Goal: Transaction & Acquisition: Book appointment/travel/reservation

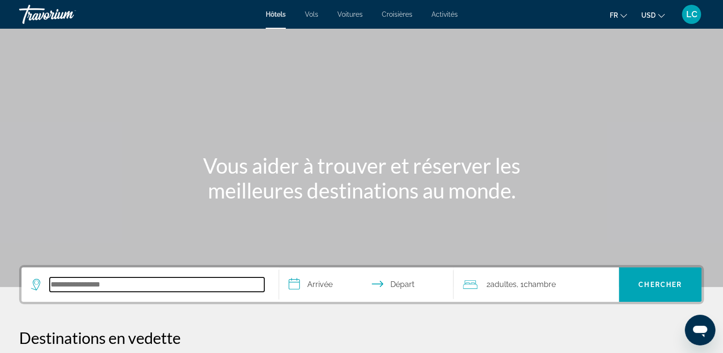
click at [199, 284] on input "Search hotel destination" at bounding box center [157, 284] width 215 height 14
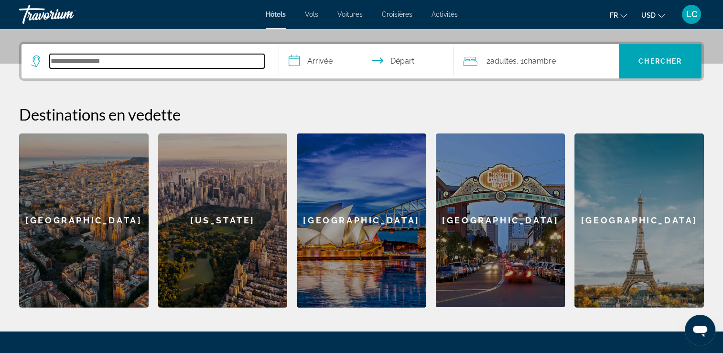
scroll to position [233, 0]
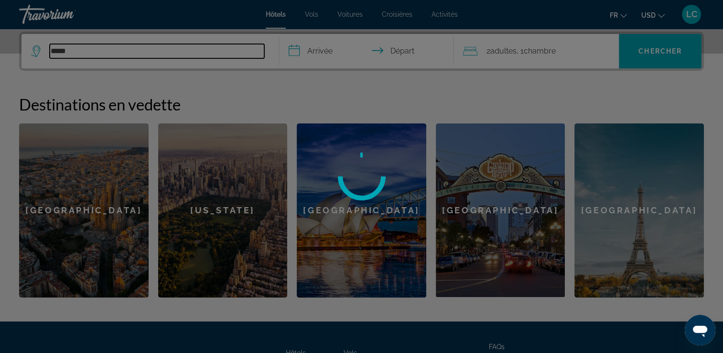
type input "*****"
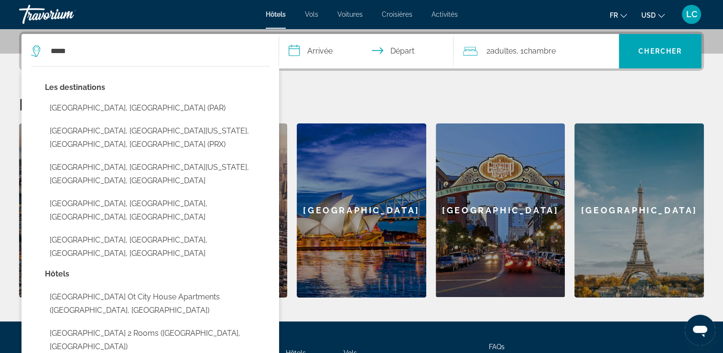
click at [320, 49] on input "**********" at bounding box center [368, 52] width 179 height 37
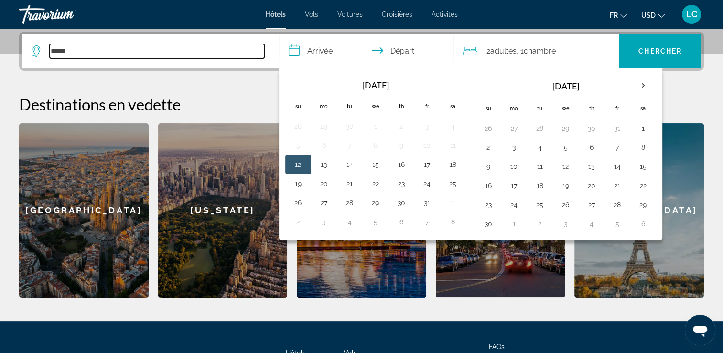
click at [173, 53] on input "*****" at bounding box center [157, 51] width 215 height 14
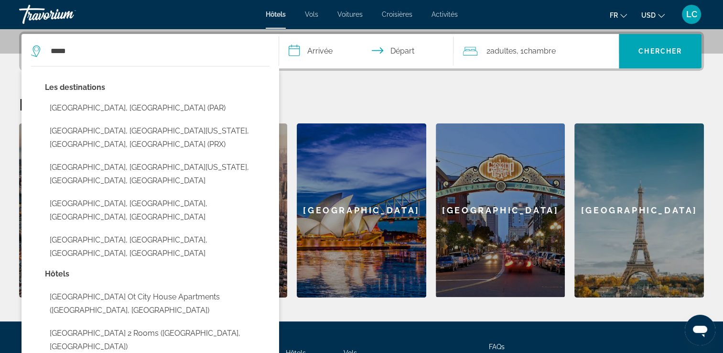
click at [279, 34] on button "**********" at bounding box center [366, 51] width 175 height 34
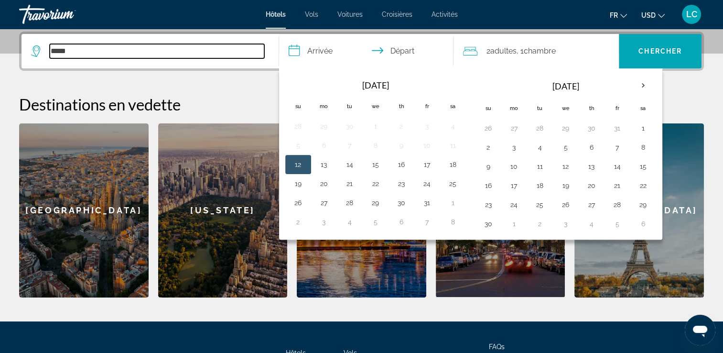
click at [171, 53] on input "*****" at bounding box center [157, 51] width 215 height 14
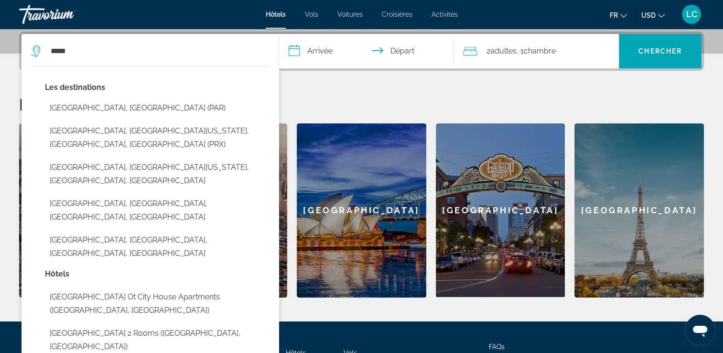
click at [279, 34] on button "**********" at bounding box center [366, 51] width 175 height 34
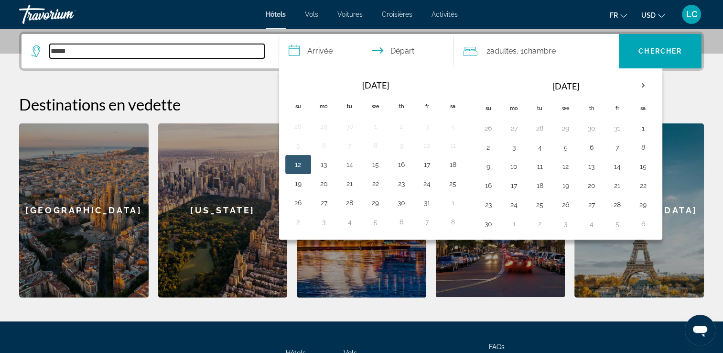
click at [163, 53] on input "*****" at bounding box center [157, 51] width 215 height 14
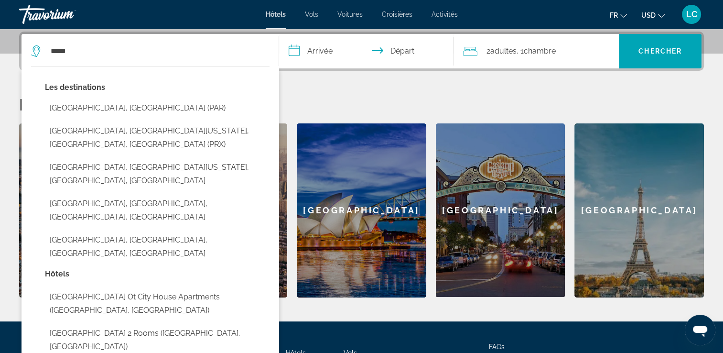
click at [279, 34] on button "**********" at bounding box center [366, 51] width 175 height 34
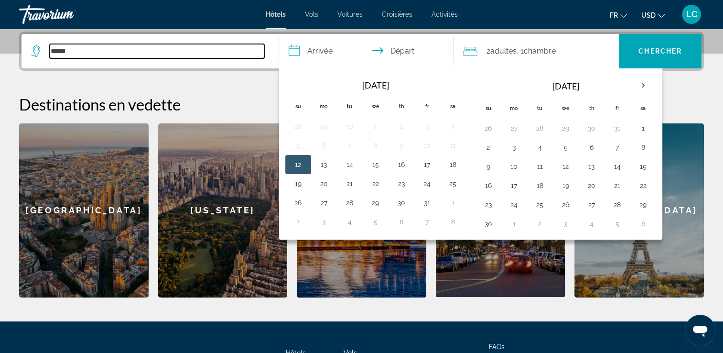
click at [163, 53] on input "*****" at bounding box center [157, 51] width 215 height 14
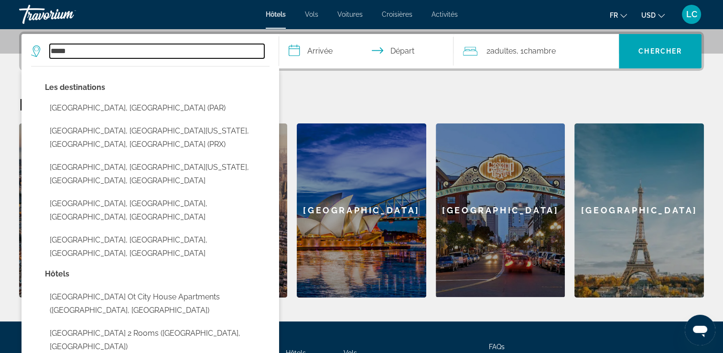
click at [163, 53] on input "*****" at bounding box center [157, 51] width 215 height 14
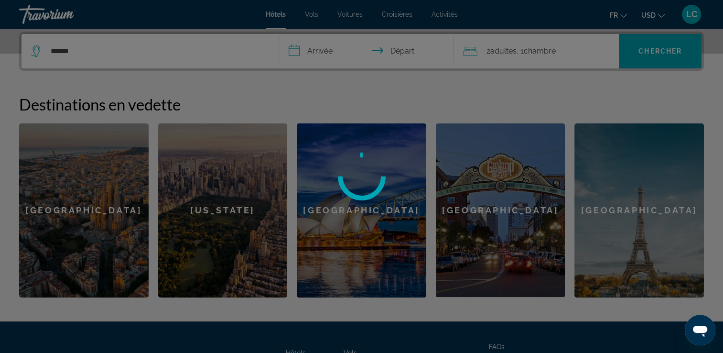
click at [163, 53] on div at bounding box center [361, 176] width 723 height 353
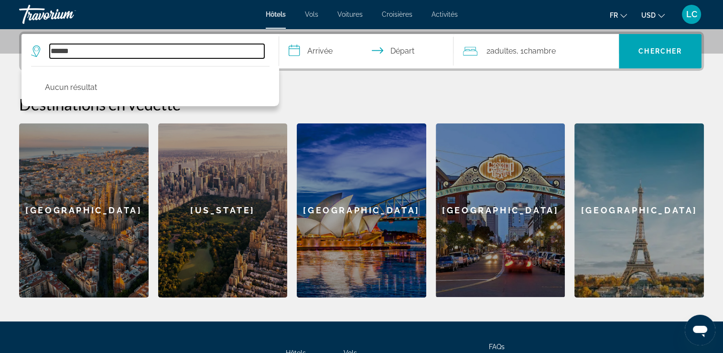
click at [163, 53] on input "******" at bounding box center [157, 51] width 215 height 14
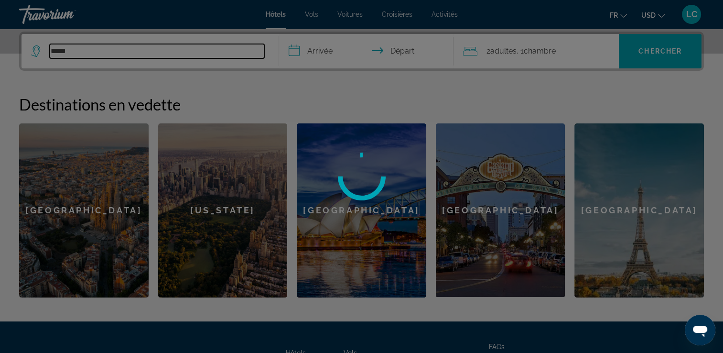
type input "*****"
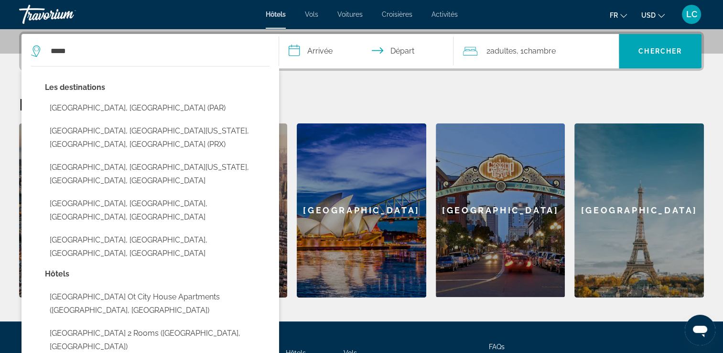
click at [317, 52] on input "**********" at bounding box center [368, 52] width 179 height 37
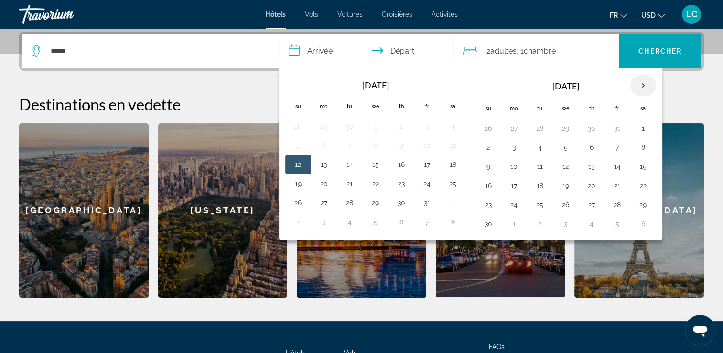
click at [641, 81] on th "Next month" at bounding box center [644, 85] width 26 height 21
click at [641, 152] on button "7" at bounding box center [643, 147] width 15 height 13
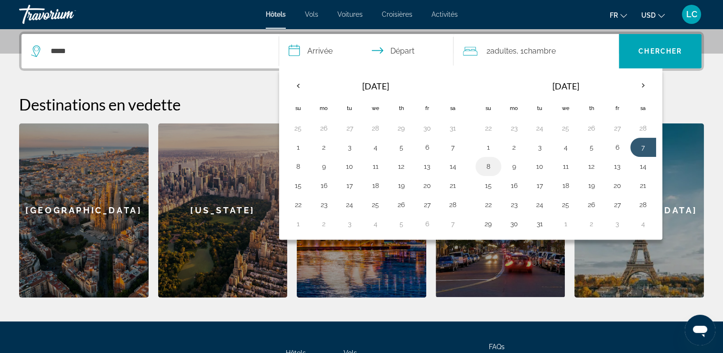
click at [488, 162] on button "8" at bounding box center [488, 166] width 15 height 13
type input "**********"
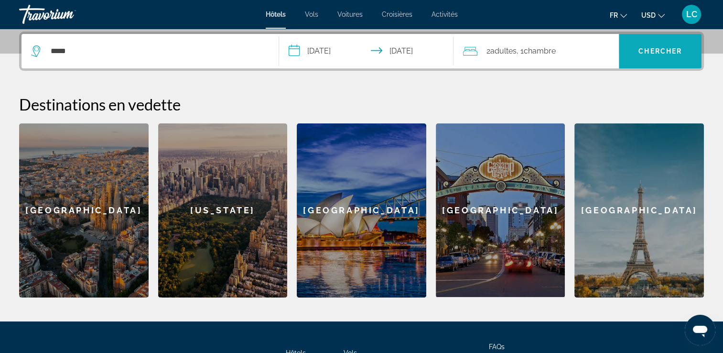
click at [638, 54] on span "Search" at bounding box center [660, 51] width 83 height 23
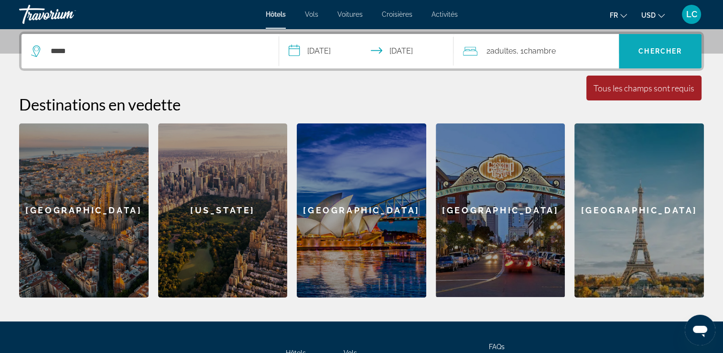
click at [636, 49] on span "Search" at bounding box center [660, 51] width 83 height 23
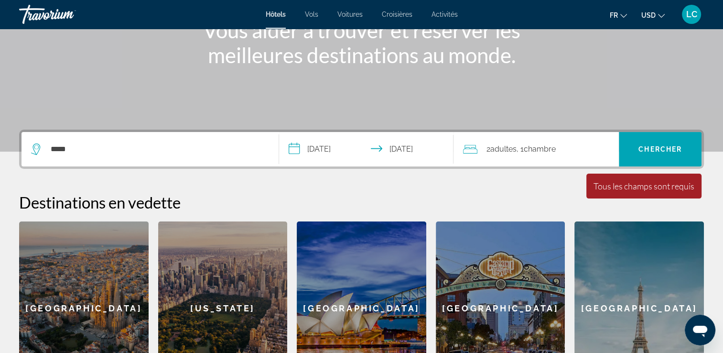
scroll to position [79, 0]
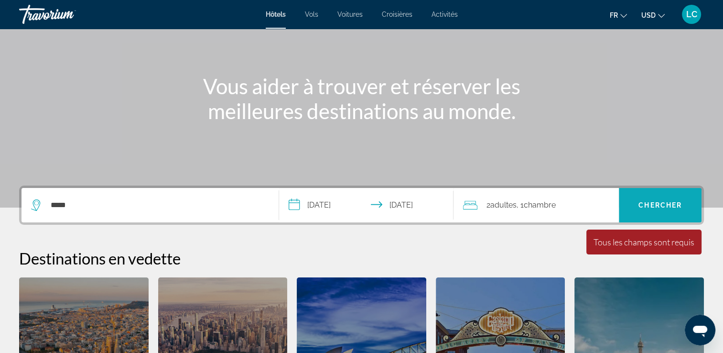
click at [654, 204] on span "Chercher" at bounding box center [661, 205] width 44 height 8
click at [157, 215] on div "*****" at bounding box center [150, 205] width 238 height 34
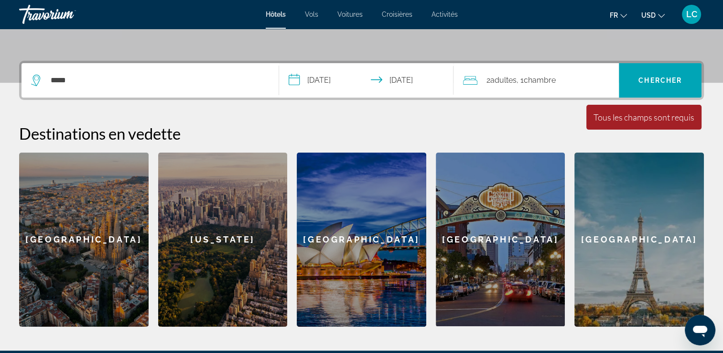
scroll to position [233, 0]
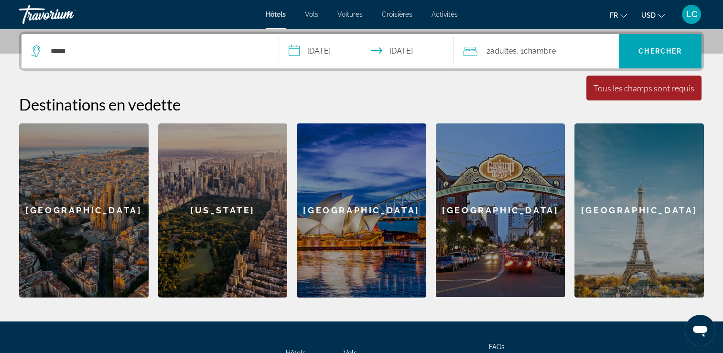
click at [35, 51] on icon "Search widget" at bounding box center [36, 50] width 11 height 11
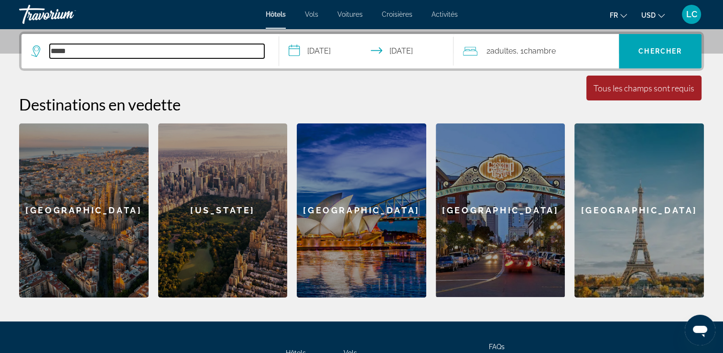
click at [107, 54] on input "*****" at bounding box center [157, 51] width 215 height 14
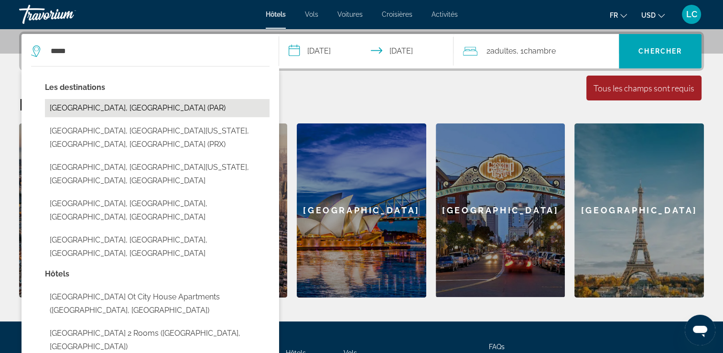
click at [106, 114] on button "[GEOGRAPHIC_DATA], [GEOGRAPHIC_DATA] (PAR)" at bounding box center [157, 108] width 225 height 18
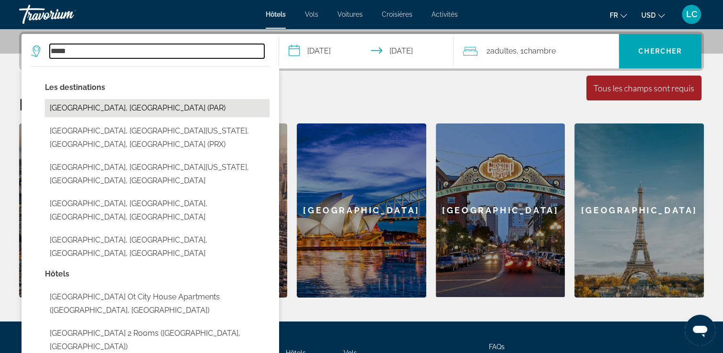
type input "**********"
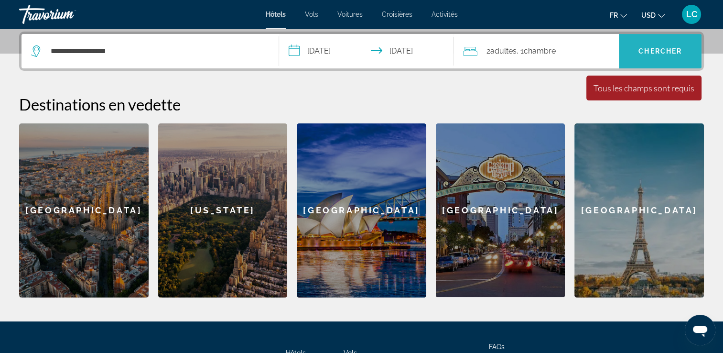
click at [668, 58] on span "Search" at bounding box center [660, 51] width 83 height 23
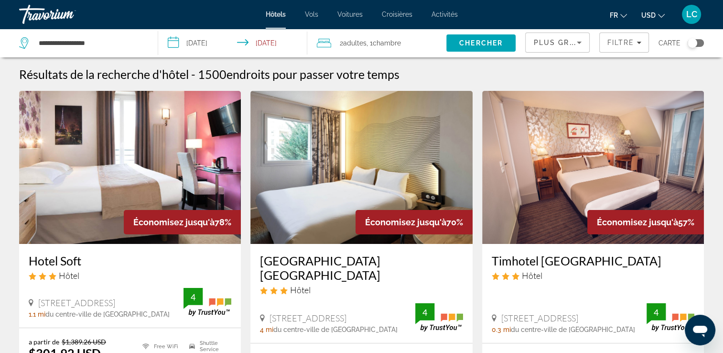
click at [667, 38] on span "Carte" at bounding box center [670, 42] width 22 height 13
click at [672, 43] on span "Carte" at bounding box center [670, 42] width 22 height 13
click at [693, 45] on div "Toggle map" at bounding box center [693, 43] width 10 height 10
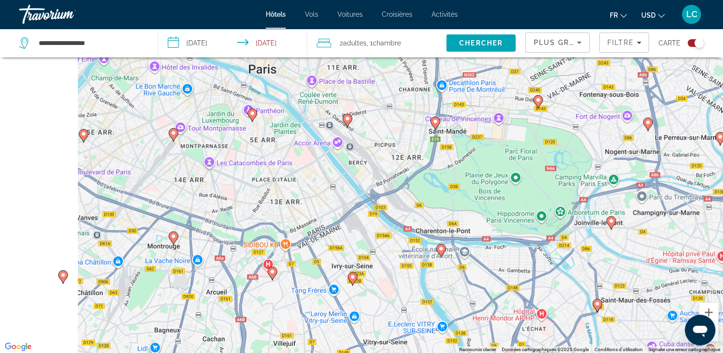
drag, startPoint x: 347, startPoint y: 186, endPoint x: 404, endPoint y: 204, distance: 60.2
click at [404, 204] on div "Pour activer le glissement avec le clavier, appuyez sur Alt+Entrée. Une fois ce…" at bounding box center [361, 176] width 723 height 353
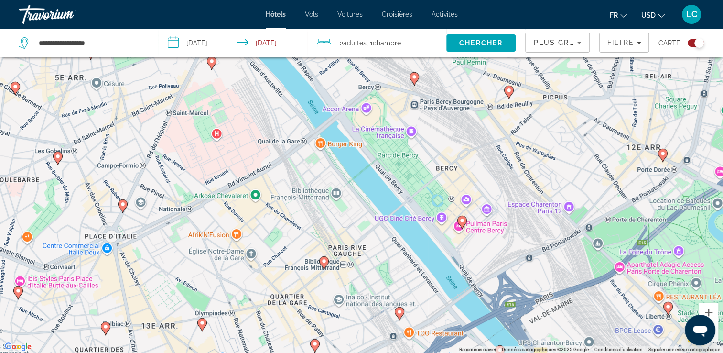
drag, startPoint x: 430, startPoint y: 158, endPoint x: 471, endPoint y: 276, distance: 125.2
click at [471, 276] on div "Pour activer le glissement avec le clavier, appuyez sur Alt+Entrée. Une fois ce…" at bounding box center [361, 176] width 723 height 353
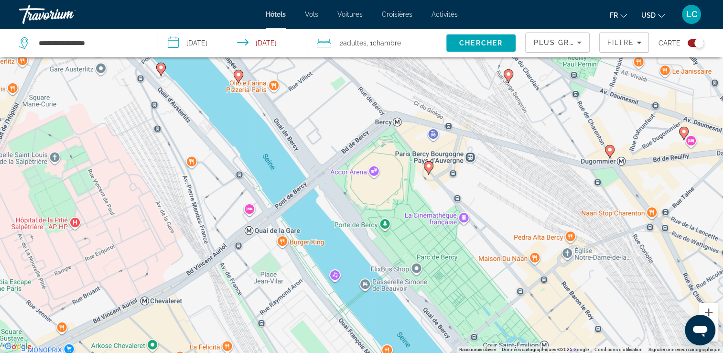
drag, startPoint x: 411, startPoint y: 143, endPoint x: 409, endPoint y: 193, distance: 49.8
click at [409, 193] on div "Pour activer le glissement avec le clavier, appuyez sur Alt+Entrée. Une fois ce…" at bounding box center [361, 176] width 723 height 353
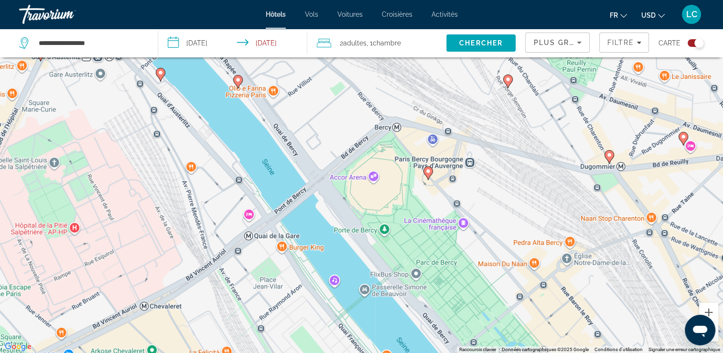
click at [429, 169] on image "Main content" at bounding box center [429, 171] width 6 height 6
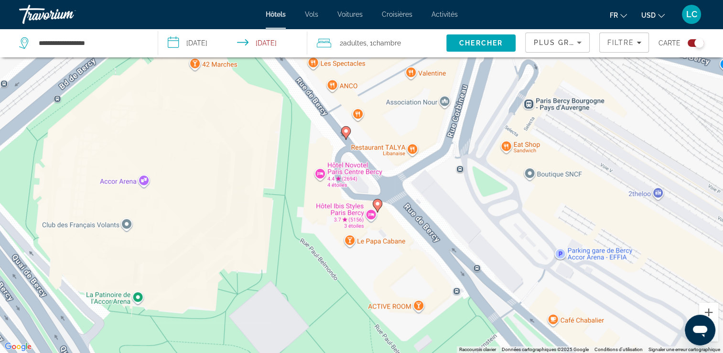
click at [376, 202] on image "Main content" at bounding box center [378, 204] width 6 height 6
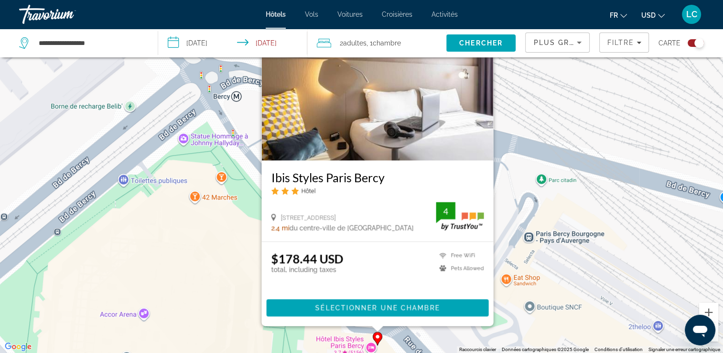
click at [305, 345] on div "Pour activer le glissement avec le clavier, appuyez sur Alt+Entrée. Une fois ce…" at bounding box center [361, 176] width 723 height 353
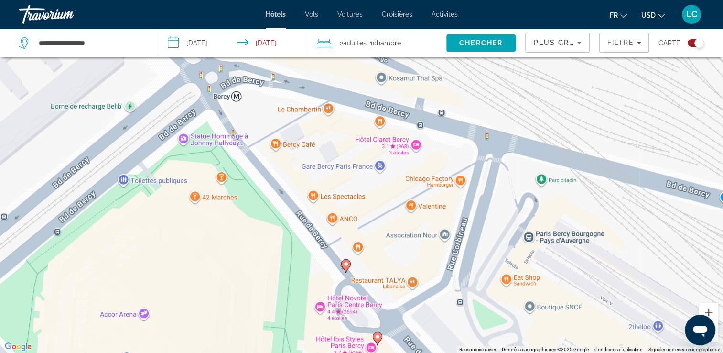
click at [347, 263] on image "Main content" at bounding box center [346, 264] width 6 height 6
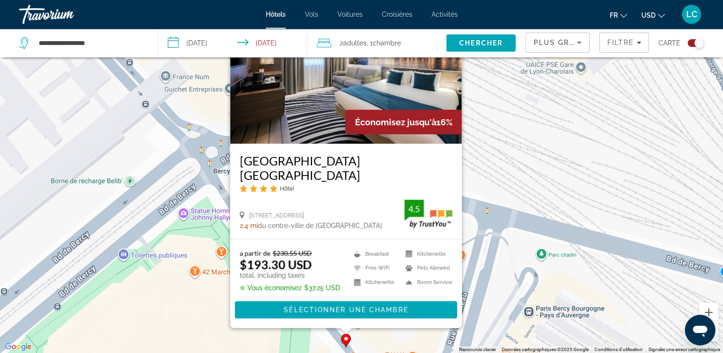
click at [493, 232] on div "Pour activer le glissement avec le clavier, appuyez sur Alt+Entrée. Une fois ce…" at bounding box center [361, 176] width 723 height 353
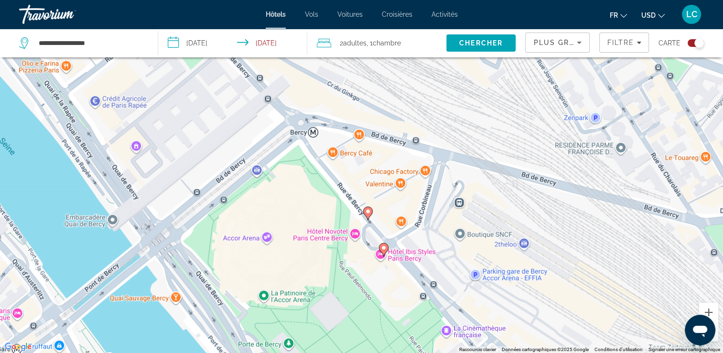
drag, startPoint x: 431, startPoint y: 296, endPoint x: 417, endPoint y: 220, distance: 77.8
click at [425, 219] on div "Pour activer le glissement avec le clavier, appuyez sur Alt+Entrée. Une fois ce…" at bounding box center [361, 176] width 723 height 353
click at [387, 250] on icon "Main content" at bounding box center [384, 248] width 10 height 13
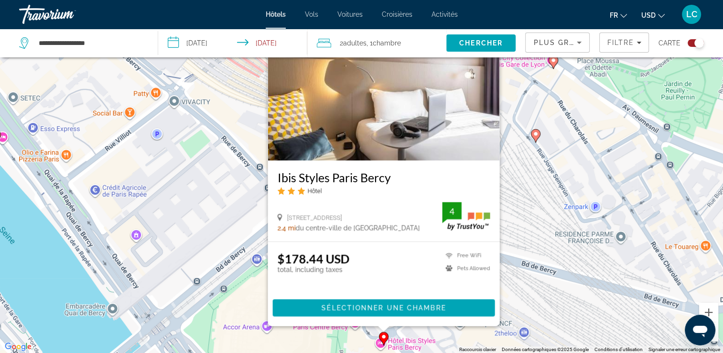
click at [236, 304] on div "Pour activer le glissement avec le clavier, appuyez sur Alt+Entrée. Une fois ce…" at bounding box center [361, 176] width 723 height 353
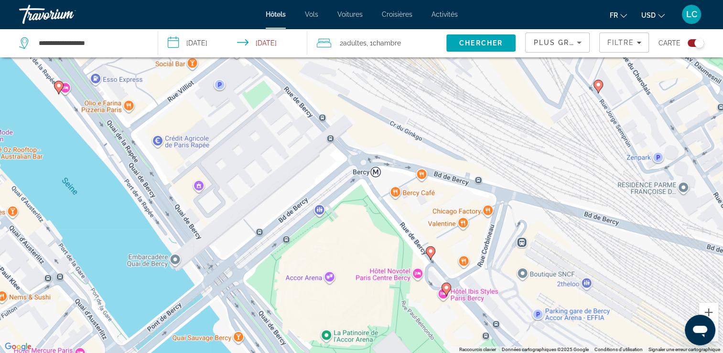
drag, startPoint x: 242, startPoint y: 306, endPoint x: 307, endPoint y: 257, distance: 80.8
click at [307, 257] on div "Pour activer le glissement avec le clavier, appuyez sur Alt+Entrée. Une fois ce…" at bounding box center [361, 176] width 723 height 353
click at [57, 89] on icon "Main content" at bounding box center [58, 87] width 9 height 12
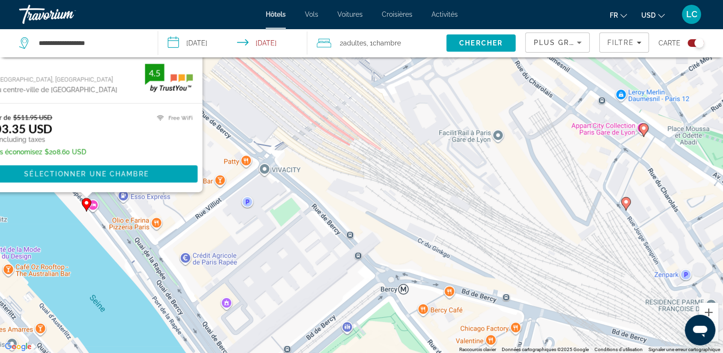
drag, startPoint x: 364, startPoint y: 279, endPoint x: 275, endPoint y: 80, distance: 217.3
click at [273, 74] on div "Pour activer le glissement avec le clavier, appuyez sur Alt+Entrée. Une fois ce…" at bounding box center [361, 176] width 723 height 353
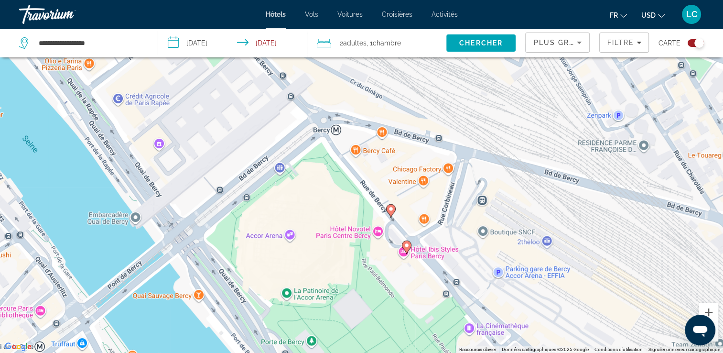
drag, startPoint x: 310, startPoint y: 224, endPoint x: 394, endPoint y: 154, distance: 109.3
click at [394, 154] on div "Pour activer le glissement avec le clavier, appuyez sur Alt+Entrée. Une fois ce…" at bounding box center [361, 176] width 723 height 353
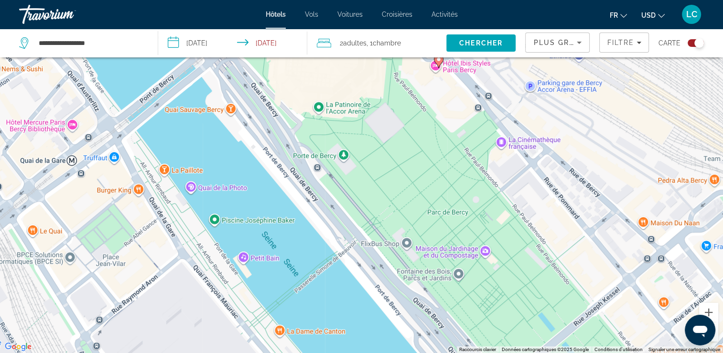
drag, startPoint x: 513, startPoint y: 249, endPoint x: 436, endPoint y: 143, distance: 130.6
click at [436, 143] on div "Pour activer le glissement avec le clavier, appuyez sur Alt+Entrée. Une fois ce…" at bounding box center [361, 176] width 723 height 353
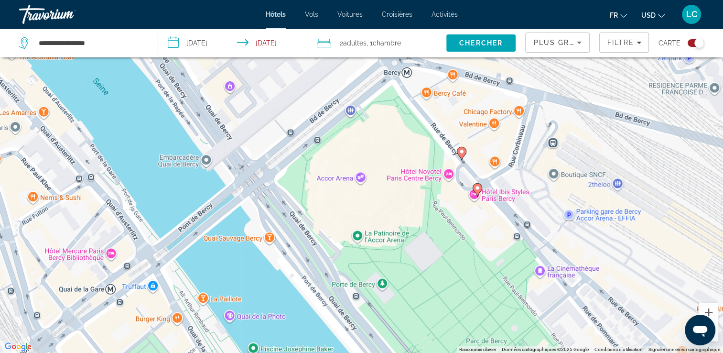
drag, startPoint x: 435, startPoint y: 172, endPoint x: 473, endPoint y: 306, distance: 139.8
click at [473, 306] on div "Pour activer le glissement avec le clavier, appuyez sur Alt+Entrée. Une fois ce…" at bounding box center [361, 176] width 723 height 353
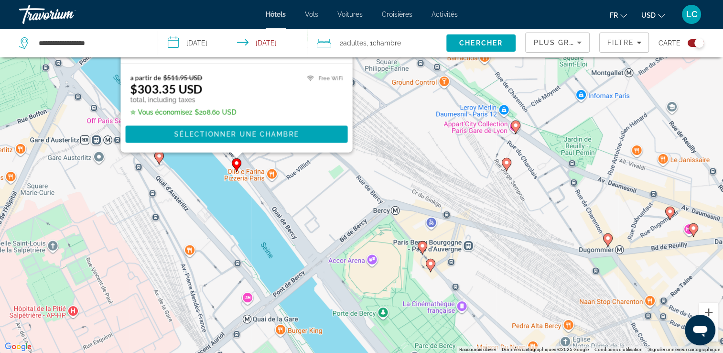
drag, startPoint x: 383, startPoint y: 171, endPoint x: 366, endPoint y: 234, distance: 65.6
click at [366, 234] on div "Pour activer le glissement avec le clavier, appuyez sur Alt+Entrée. Une fois ce…" at bounding box center [361, 176] width 723 height 353
click at [297, 253] on div "Pour activer le glissement avec le clavier, appuyez sur Alt+Entrée. Une fois ce…" at bounding box center [361, 176] width 723 height 353
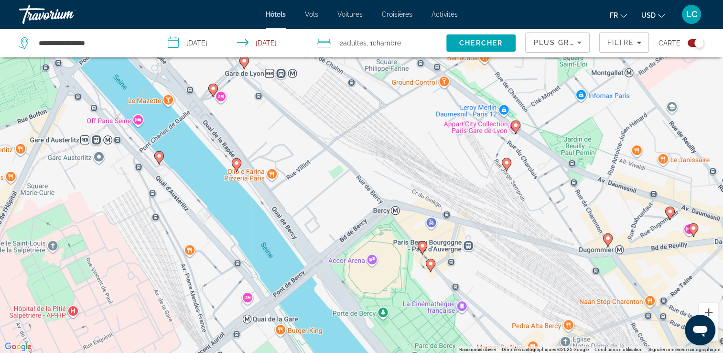
click at [214, 92] on icon "Main content" at bounding box center [212, 90] width 9 height 12
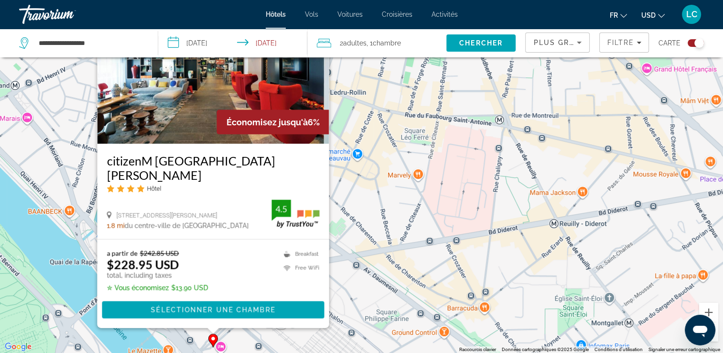
click at [374, 299] on div "Pour activer le glissement avec le clavier, appuyez sur Alt+Entrée. Une fois ce…" at bounding box center [361, 176] width 723 height 353
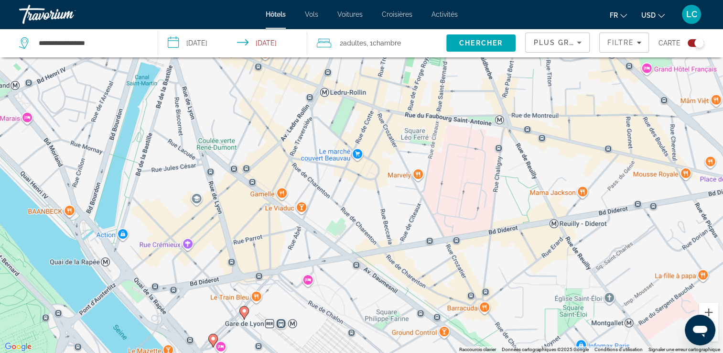
click at [243, 310] on image "Main content" at bounding box center [244, 311] width 6 height 6
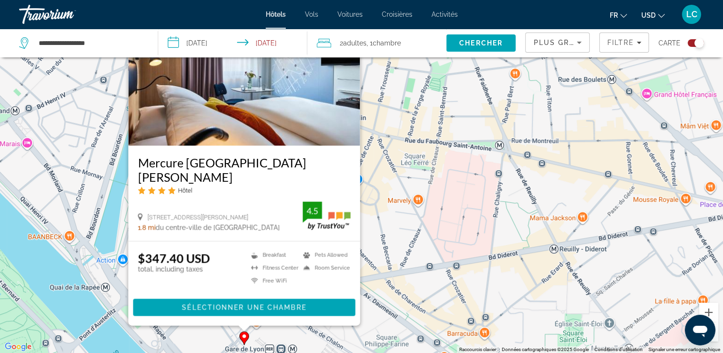
click at [396, 299] on div "Pour activer le glissement avec le clavier, appuyez sur Alt+Entrée. Une fois ce…" at bounding box center [361, 176] width 723 height 353
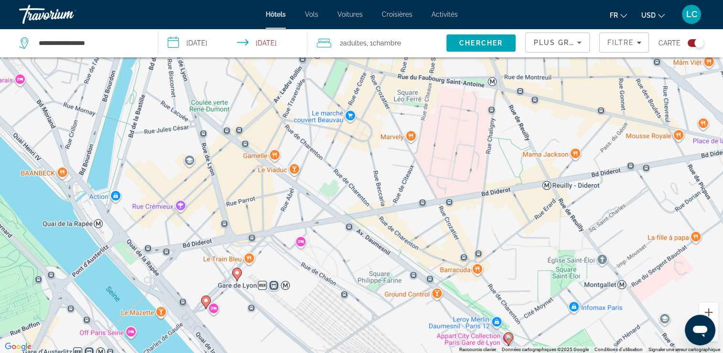
drag, startPoint x: 482, startPoint y: 260, endPoint x: 453, endPoint y: 131, distance: 132.3
click at [453, 131] on div "Pour activer le glissement avec le clavier, appuyez sur Alt+Entrée. Une fois ce…" at bounding box center [361, 176] width 723 height 353
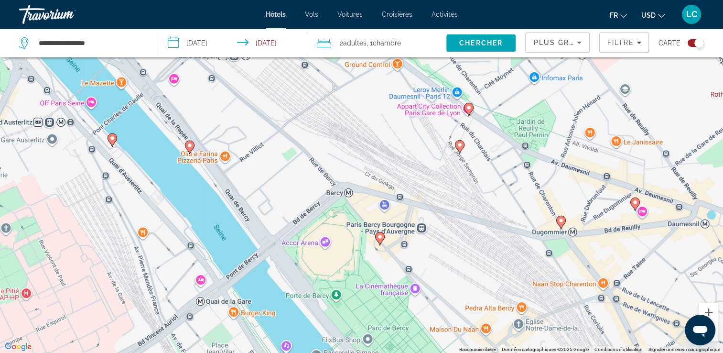
drag, startPoint x: 508, startPoint y: 244, endPoint x: 501, endPoint y: 189, distance: 55.5
click at [501, 189] on div "Pour activer le glissement avec le clavier, appuyez sur Alt+Entrée. Une fois ce…" at bounding box center [361, 176] width 723 height 353
click at [459, 145] on image "Main content" at bounding box center [460, 145] width 6 height 6
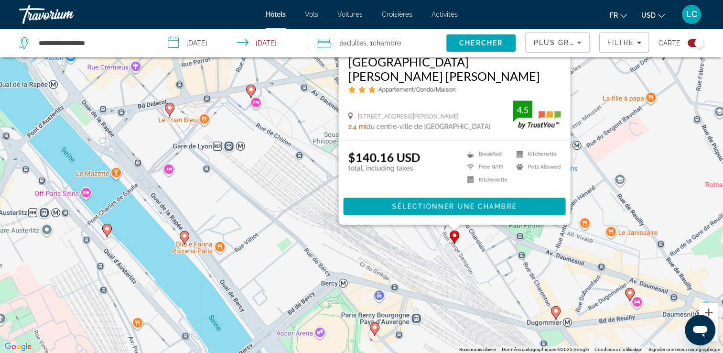
drag, startPoint x: 324, startPoint y: 312, endPoint x: 318, endPoint y: 204, distance: 108.7
click at [318, 204] on div "Pour activer le glissement avec le clavier, appuyez sur Alt+Entrée. Une fois ce…" at bounding box center [361, 176] width 723 height 353
click at [443, 276] on div "Pour activer le glissement avec le clavier, appuyez sur Alt+Entrée. Une fois ce…" at bounding box center [361, 176] width 723 height 353
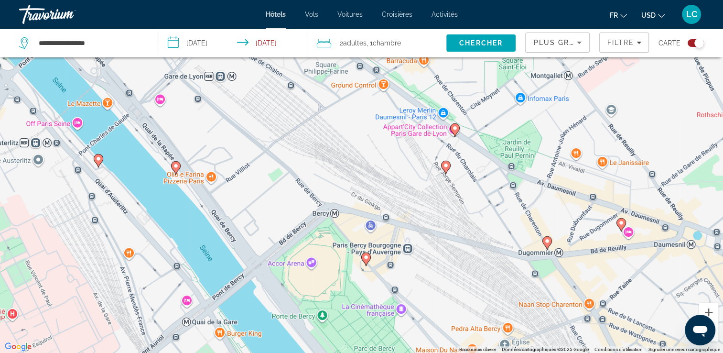
drag, startPoint x: 464, startPoint y: 235, endPoint x: 462, endPoint y: 206, distance: 29.2
click at [462, 206] on div "Pour activer le glissement avec le clavier, appuyez sur Alt+Entrée. Une fois ce…" at bounding box center [361, 176] width 723 height 353
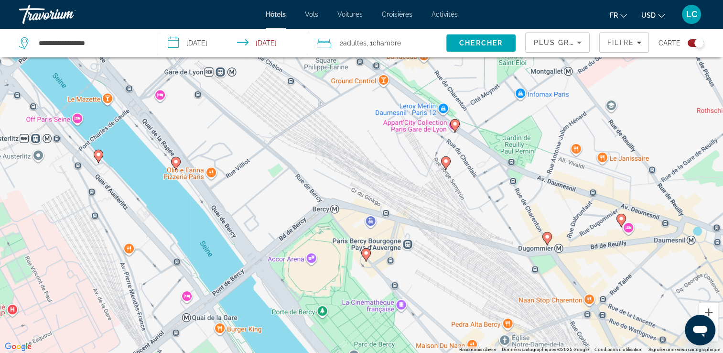
click at [457, 130] on gmp-advanced-marker "Main content" at bounding box center [455, 126] width 10 height 14
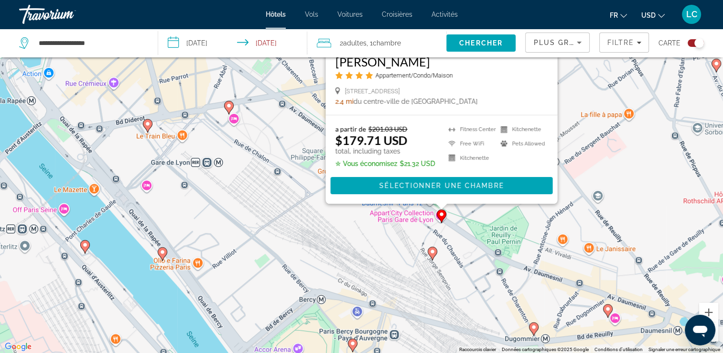
drag, startPoint x: 422, startPoint y: 338, endPoint x: 407, endPoint y: 204, distance: 134.2
click at [407, 204] on div "Pour activer le glissement avec le clavier, appuyez sur Alt+Entrée. Une fois ce…" at bounding box center [361, 176] width 723 height 353
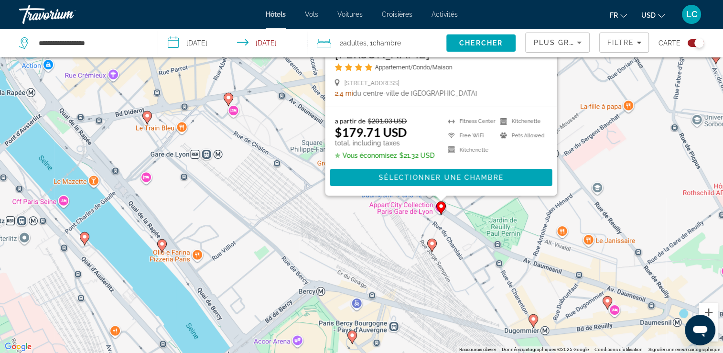
click at [427, 246] on div "Pour activer le glissement avec le clavier, appuyez sur Alt+Entrée. Une fois ce…" at bounding box center [361, 176] width 723 height 353
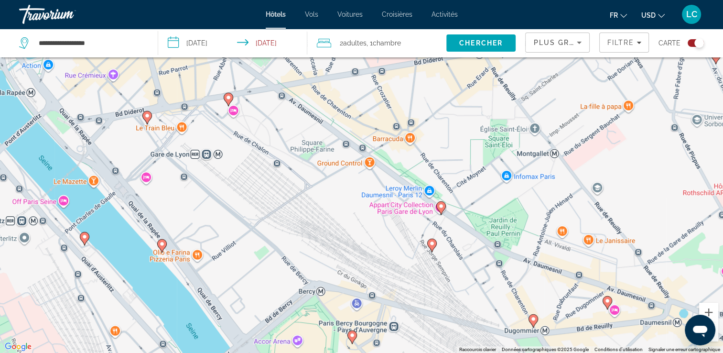
click at [534, 319] on image "Main content" at bounding box center [534, 319] width 6 height 6
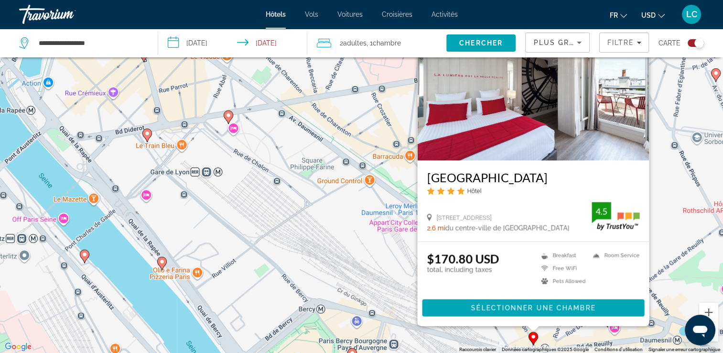
click at [458, 338] on div "Pour activer le glissement avec le clavier, appuyez sur Alt+Entrée. Une fois ce…" at bounding box center [361, 176] width 723 height 353
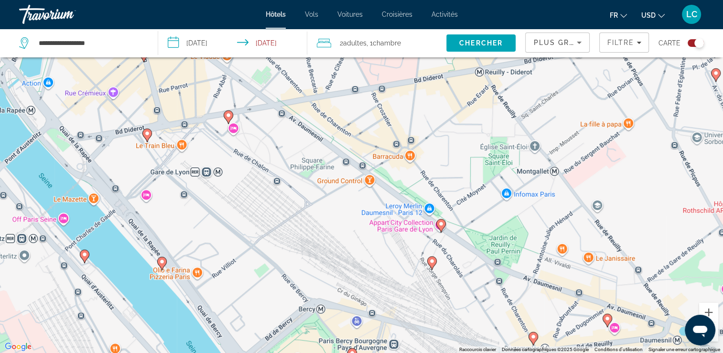
click at [611, 318] on icon "Main content" at bounding box center [607, 320] width 9 height 12
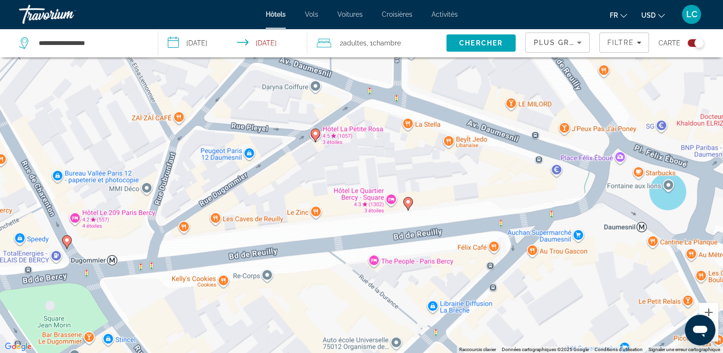
click at [315, 136] on image "Main content" at bounding box center [316, 134] width 6 height 6
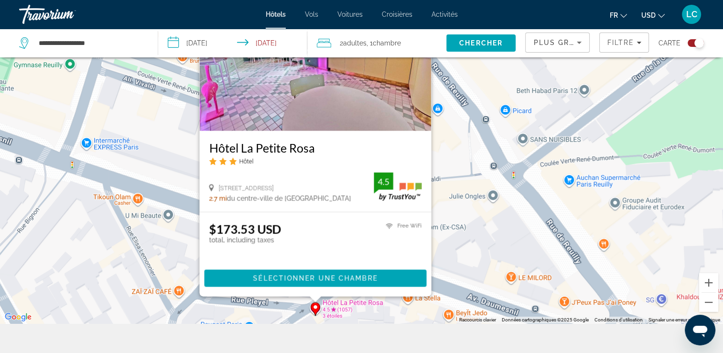
scroll to position [115, 0]
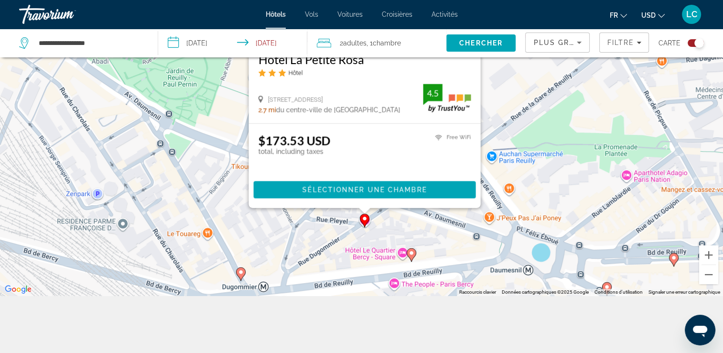
drag, startPoint x: 520, startPoint y: 254, endPoint x: 516, endPoint y: 189, distance: 65.7
click at [516, 189] on div "Pour activer le glissement avec le clavier, appuyez sur Alt+Entrée. Une fois ce…" at bounding box center [361, 119] width 723 height 353
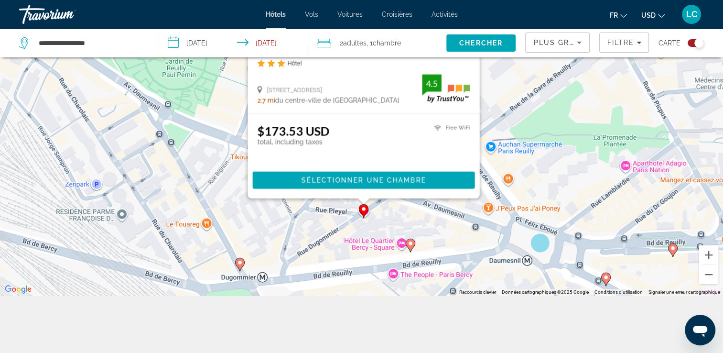
click at [410, 245] on image "Main content" at bounding box center [411, 244] width 6 height 6
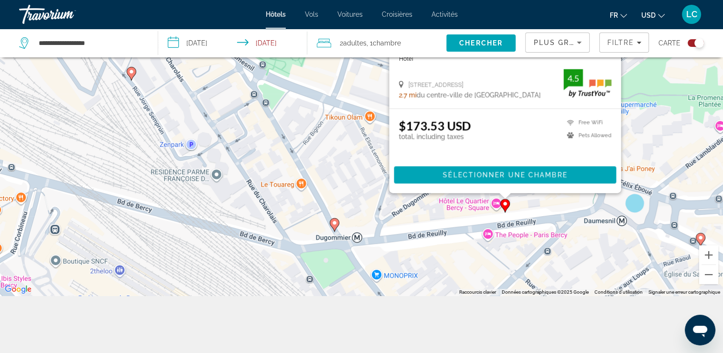
drag, startPoint x: 262, startPoint y: 252, endPoint x: 359, endPoint y: 173, distance: 124.8
click at [359, 173] on div "Pour activer le glissement avec le clavier, appuyez sur Alt+Entrée. Une fois ce…" at bounding box center [361, 119] width 723 height 353
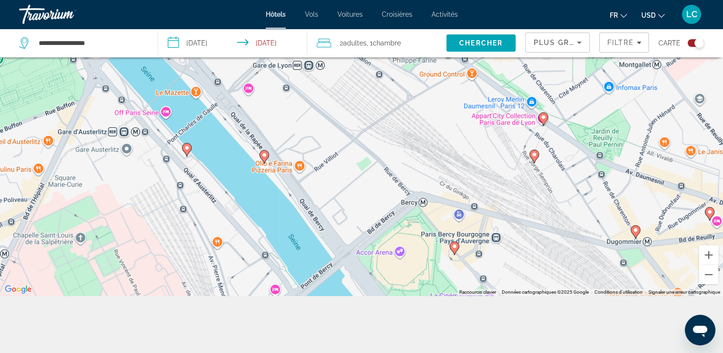
drag, startPoint x: 291, startPoint y: 187, endPoint x: 575, endPoint y: 223, distance: 286.3
click at [575, 223] on div "Pour activer le glissement avec le clavier, appuyez sur Alt+Entrée. Une fois ce…" at bounding box center [361, 119] width 723 height 353
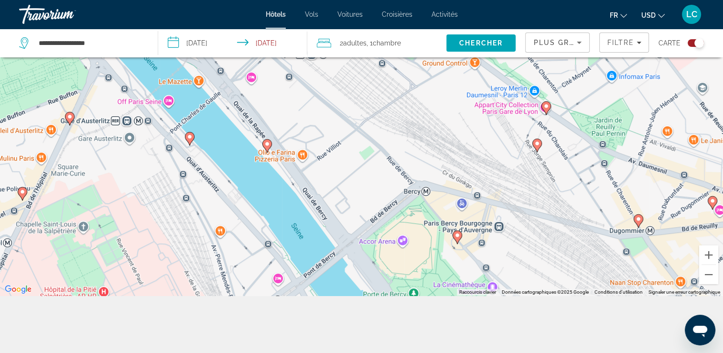
drag, startPoint x: 536, startPoint y: 274, endPoint x: 547, endPoint y: 152, distance: 122.4
click at [547, 152] on div "Pour activer le glissement avec le clavier, appuyez sur Alt+Entrée. Une fois ce…" at bounding box center [361, 119] width 723 height 353
